Goal: Find specific page/section

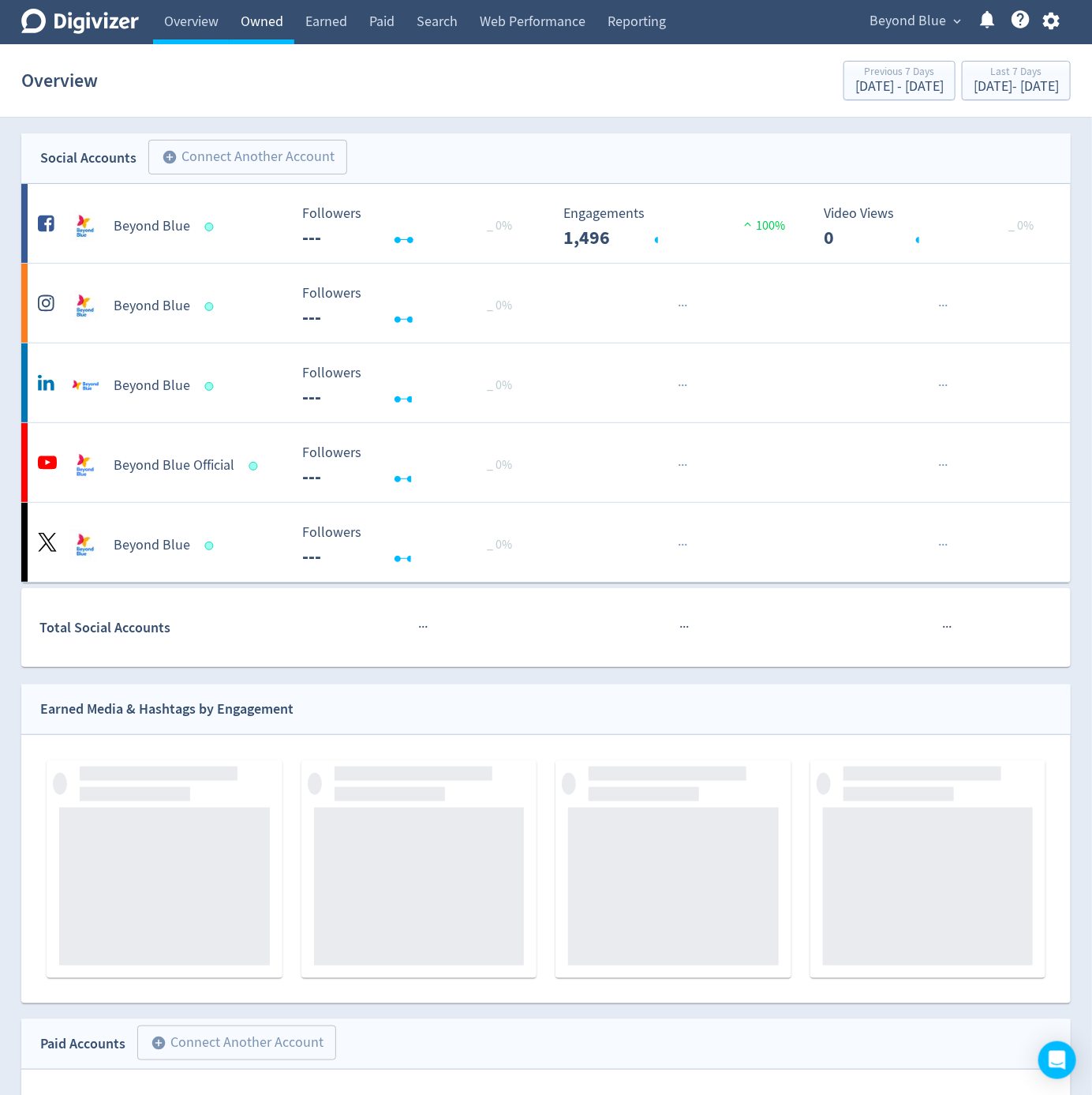
click at [277, 34] on link "Owned" at bounding box center [262, 22] width 65 height 44
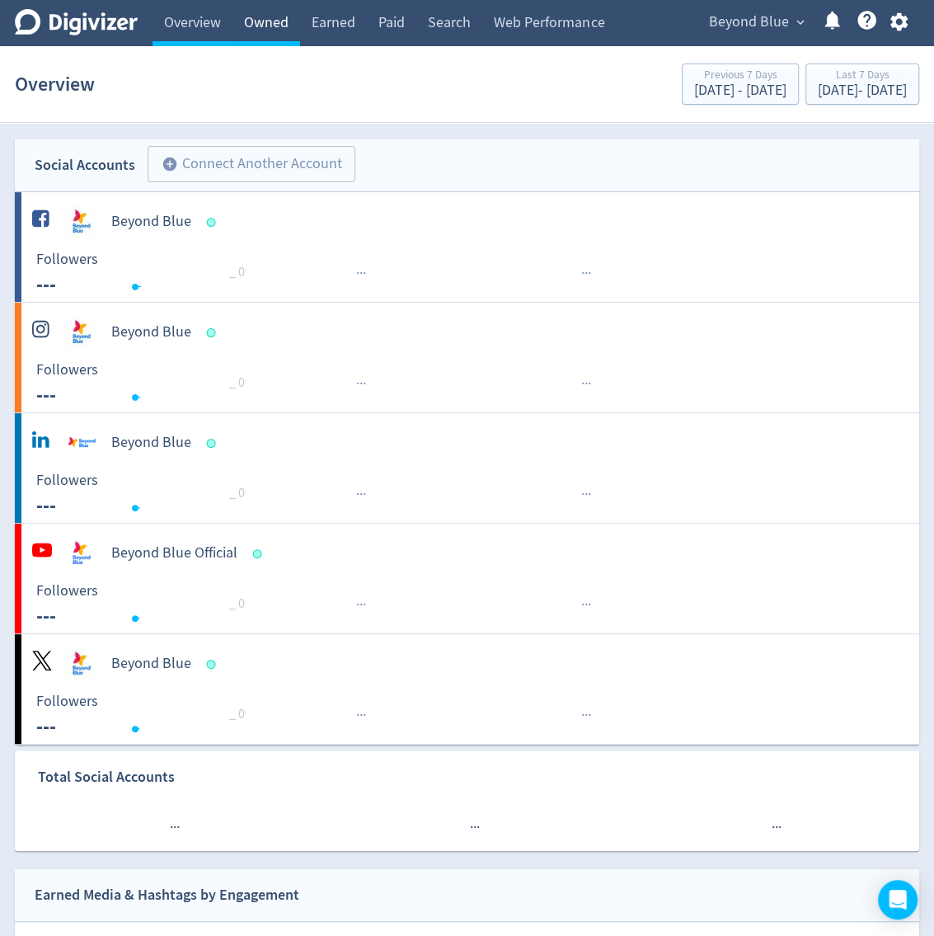
click at [290, 33] on link "Owned" at bounding box center [266, 23] width 68 height 46
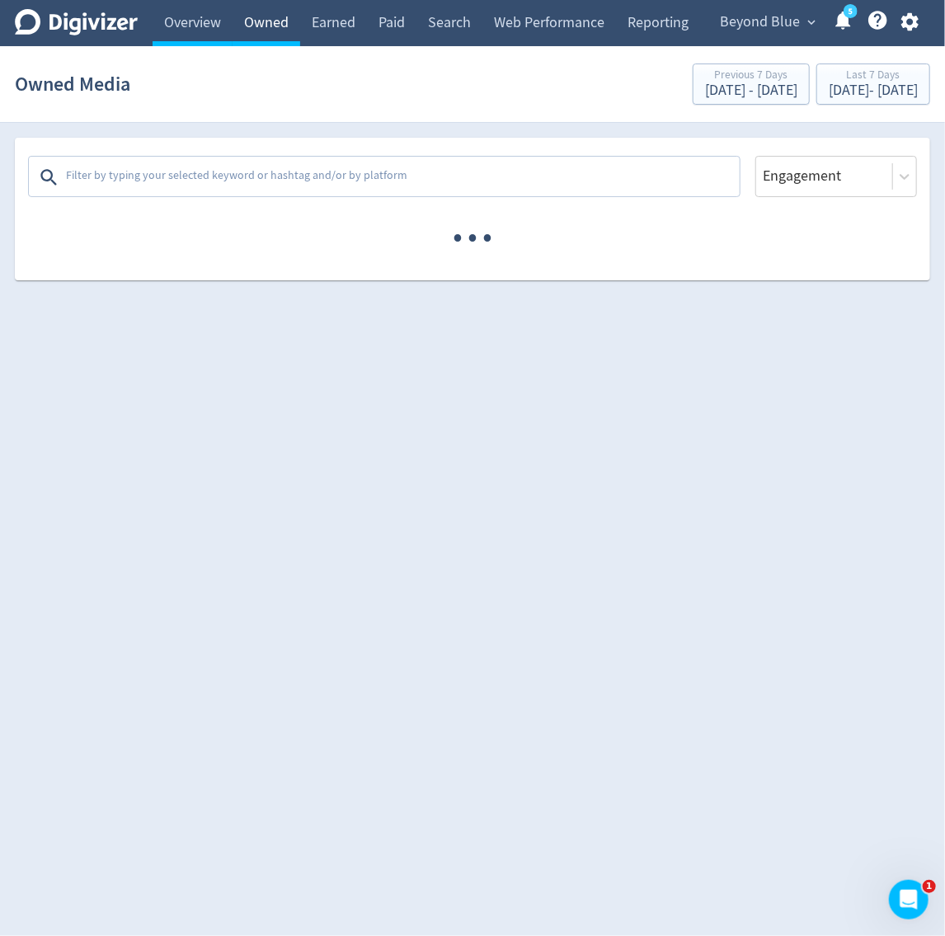
click at [272, 28] on link "Owned" at bounding box center [266, 23] width 68 height 46
